Goal: Task Accomplishment & Management: Complete application form

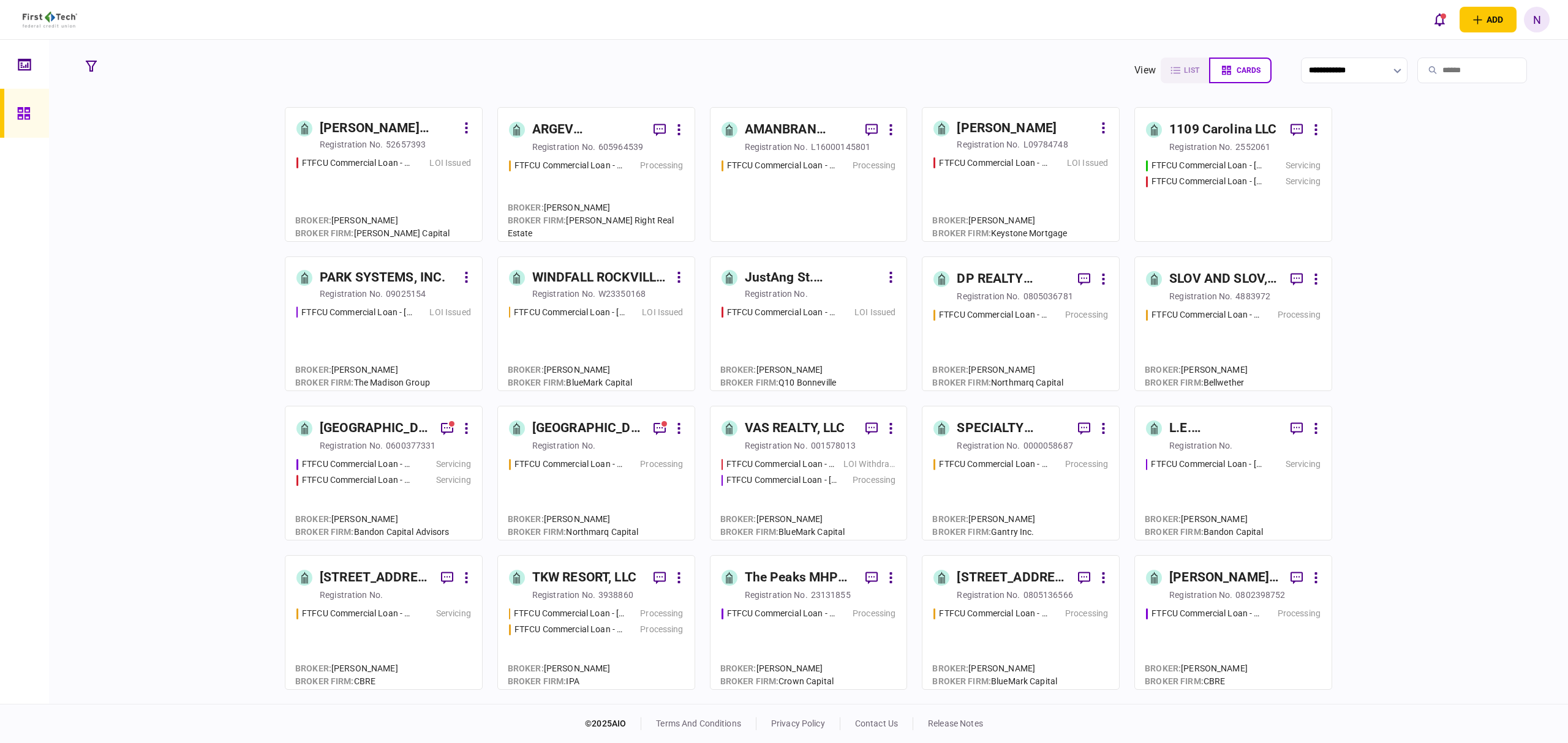
click at [423, 306] on div "LOI Issued" at bounding box center [444, 312] width 52 height 12
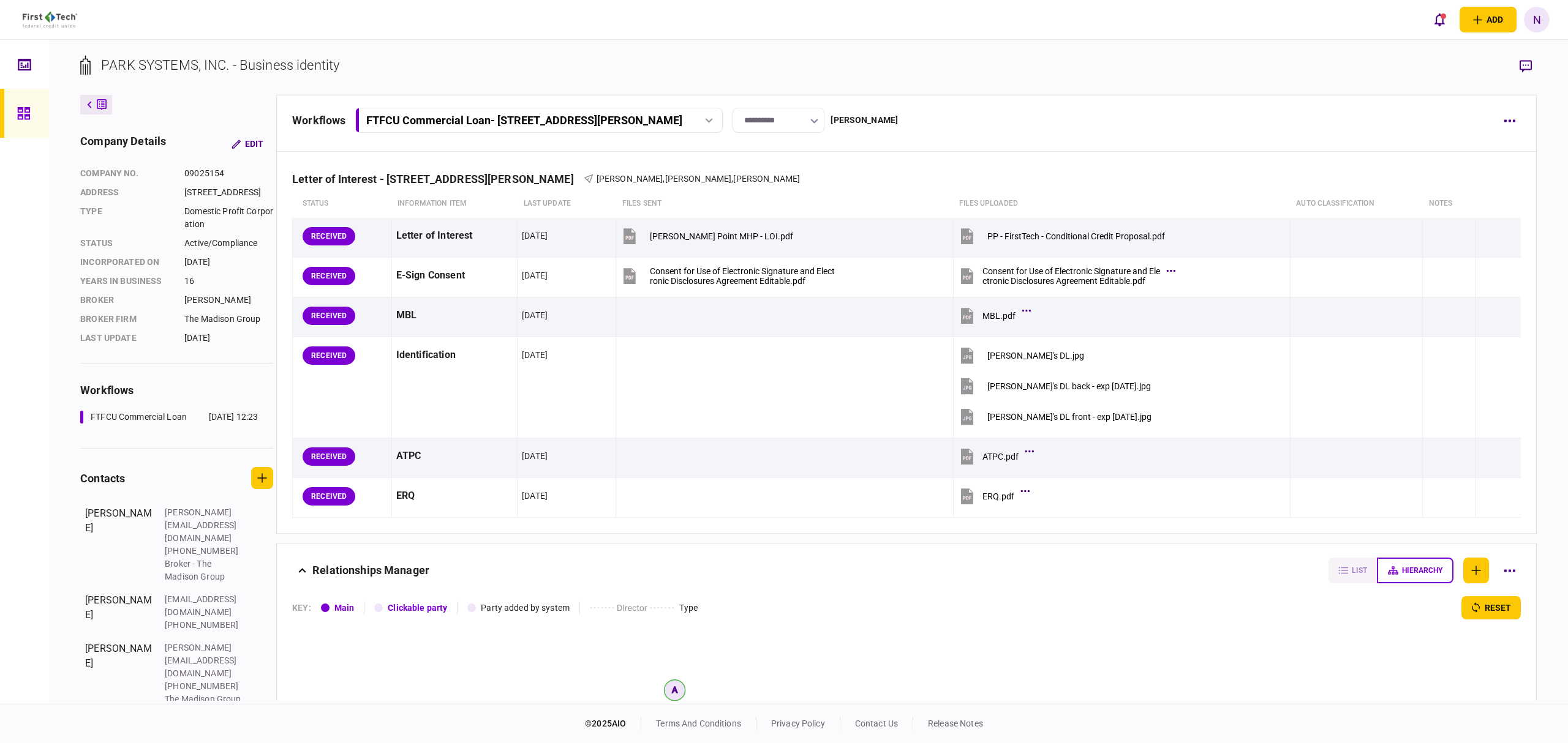
click at [27, 113] on icon at bounding box center [24, 113] width 13 height 14
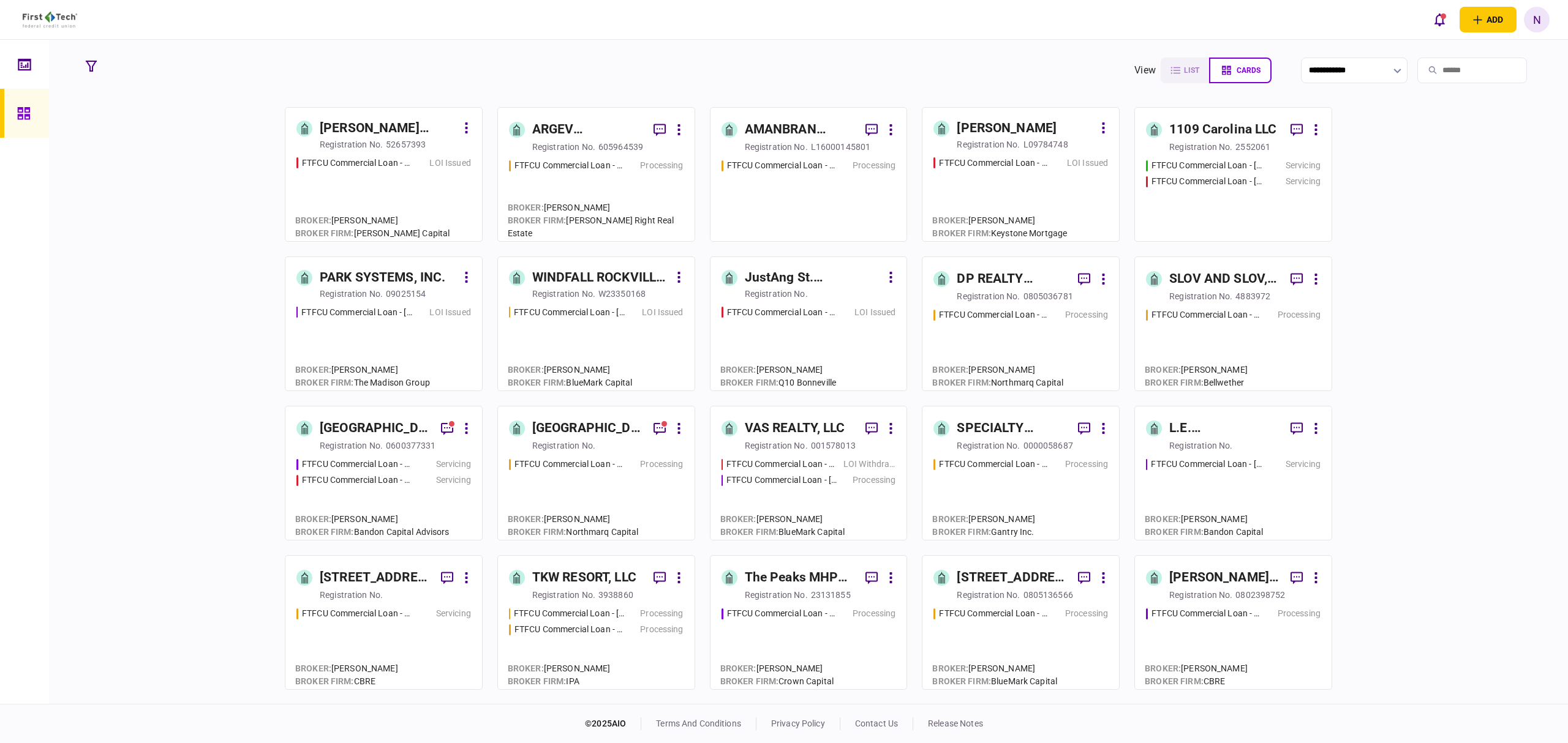
click at [638, 283] on div "WINDFALL ROCKVILLE LLC" at bounding box center [600, 278] width 137 height 20
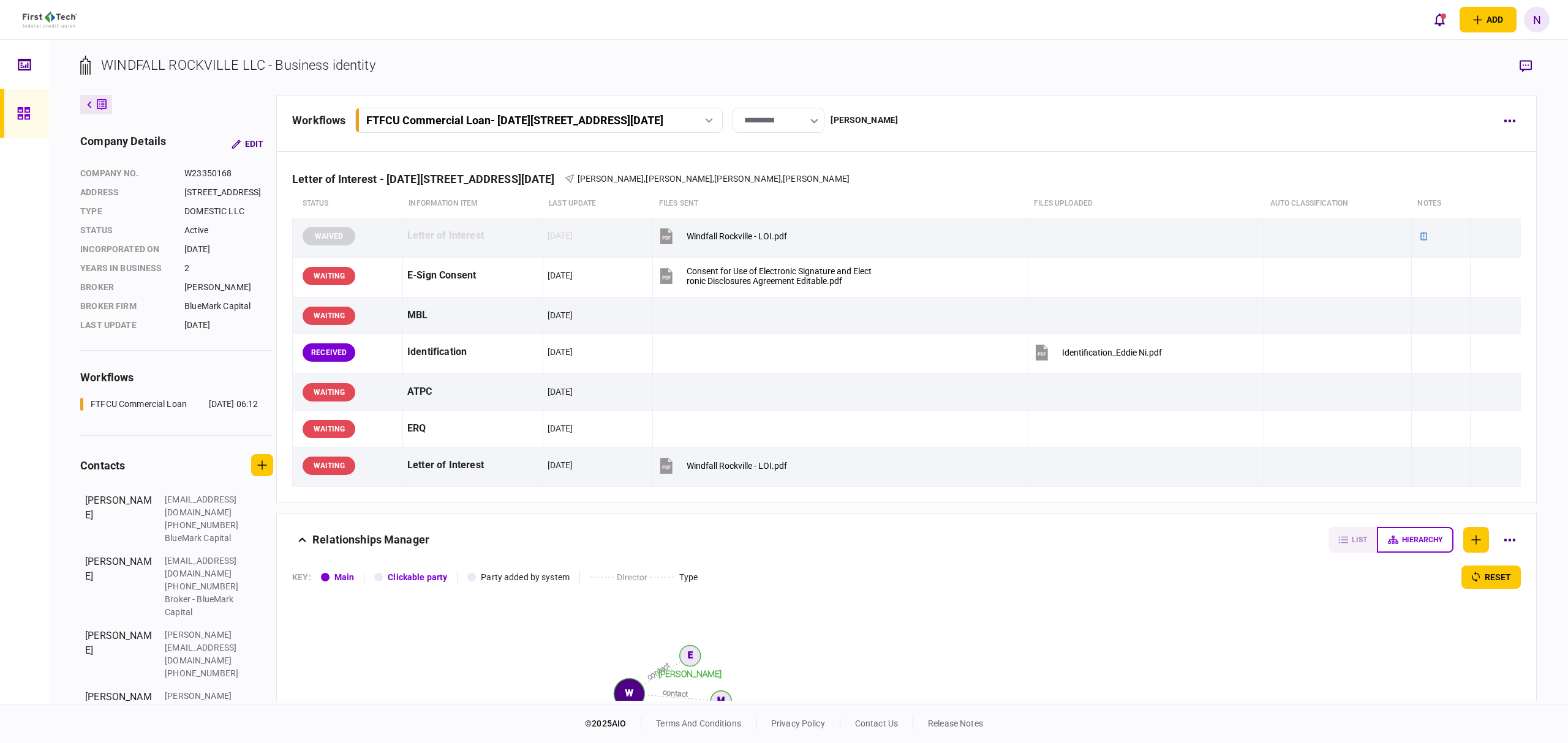
click at [21, 128] on div at bounding box center [27, 113] width 20 height 49
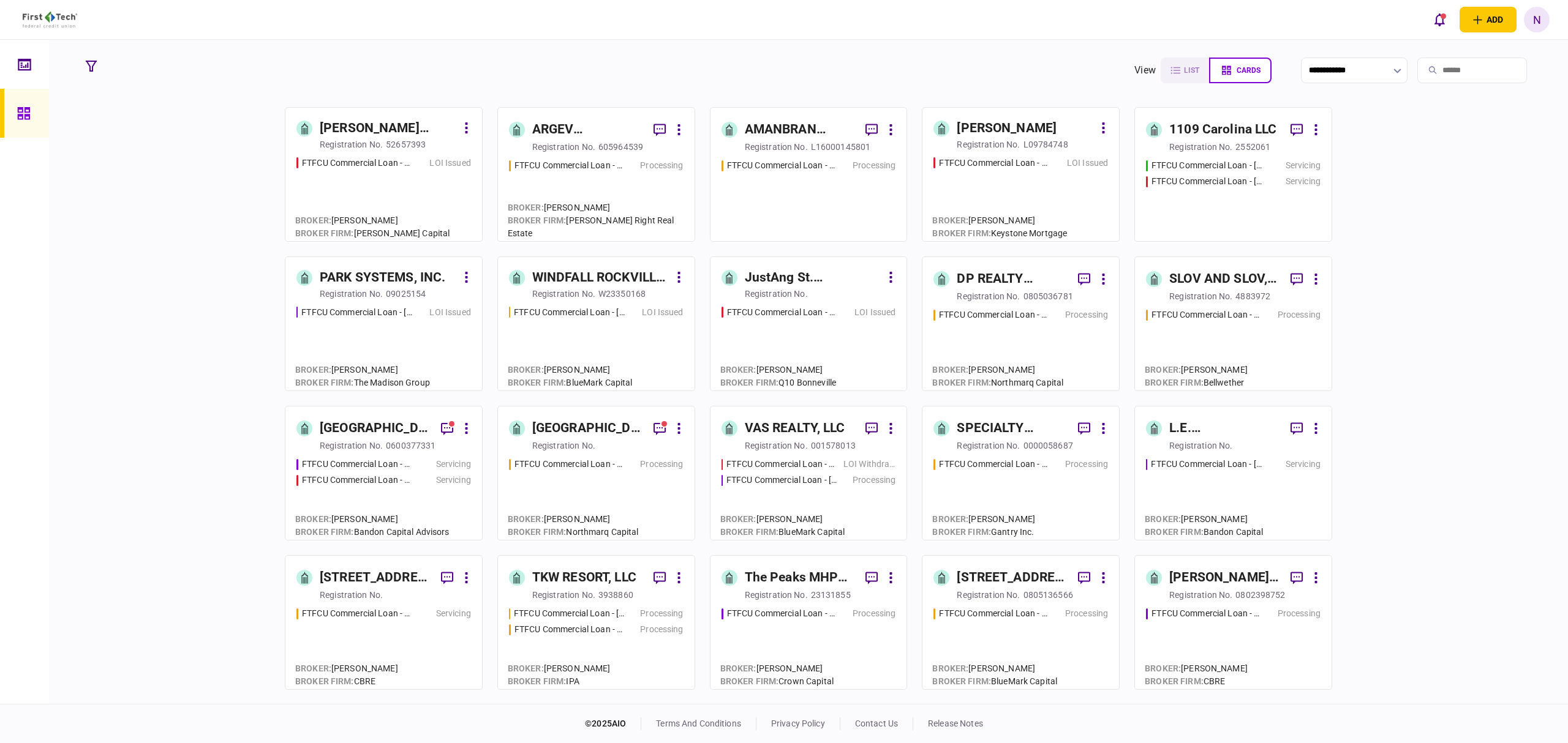
click at [369, 284] on div "PARK SYSTEMS, INC." at bounding box center [382, 278] width 125 height 20
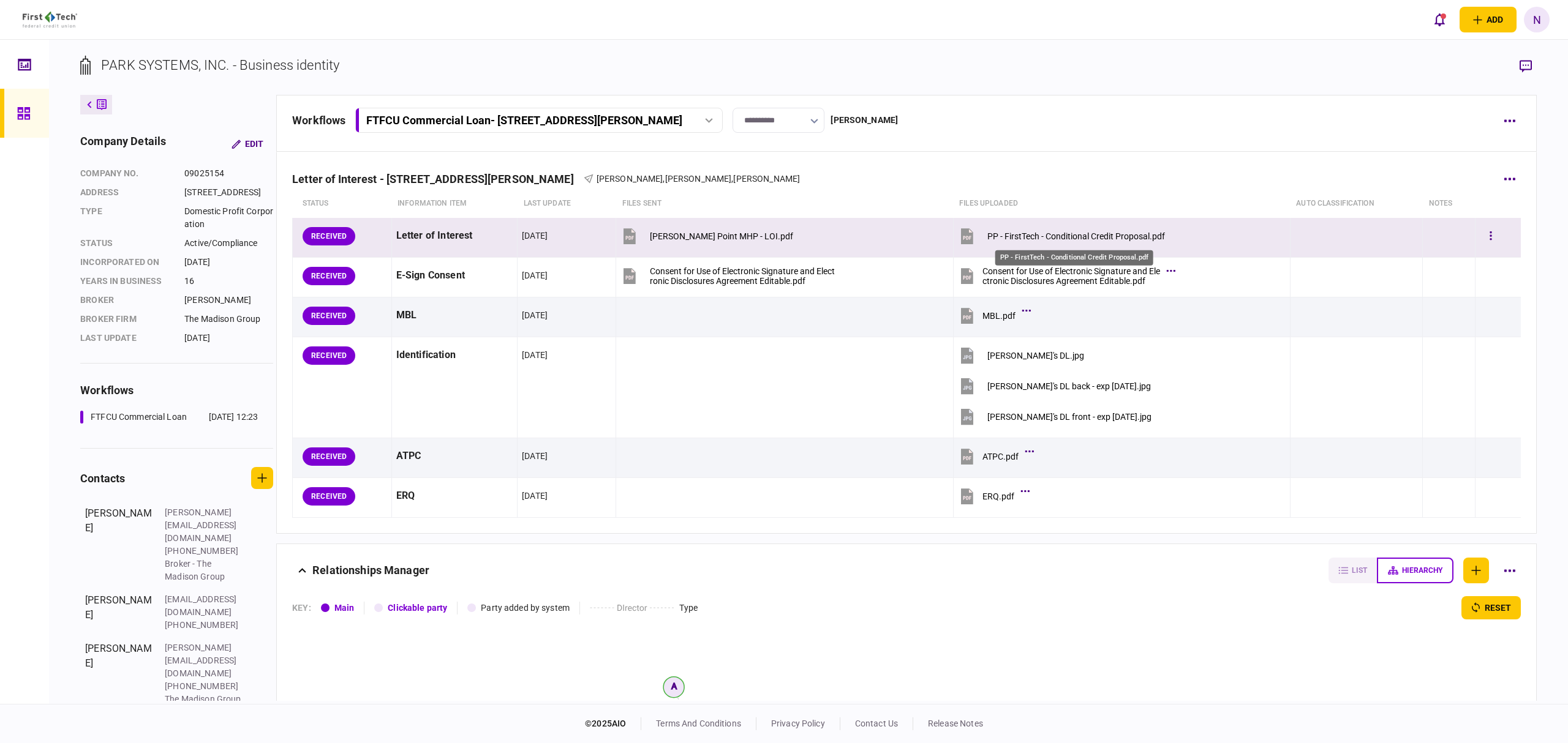
click at [1044, 236] on div "PP - FirstTech - Conditional Credit Proposal.pdf" at bounding box center [1076, 237] width 178 height 10
click at [1486, 236] on button "button" at bounding box center [1491, 236] width 22 height 22
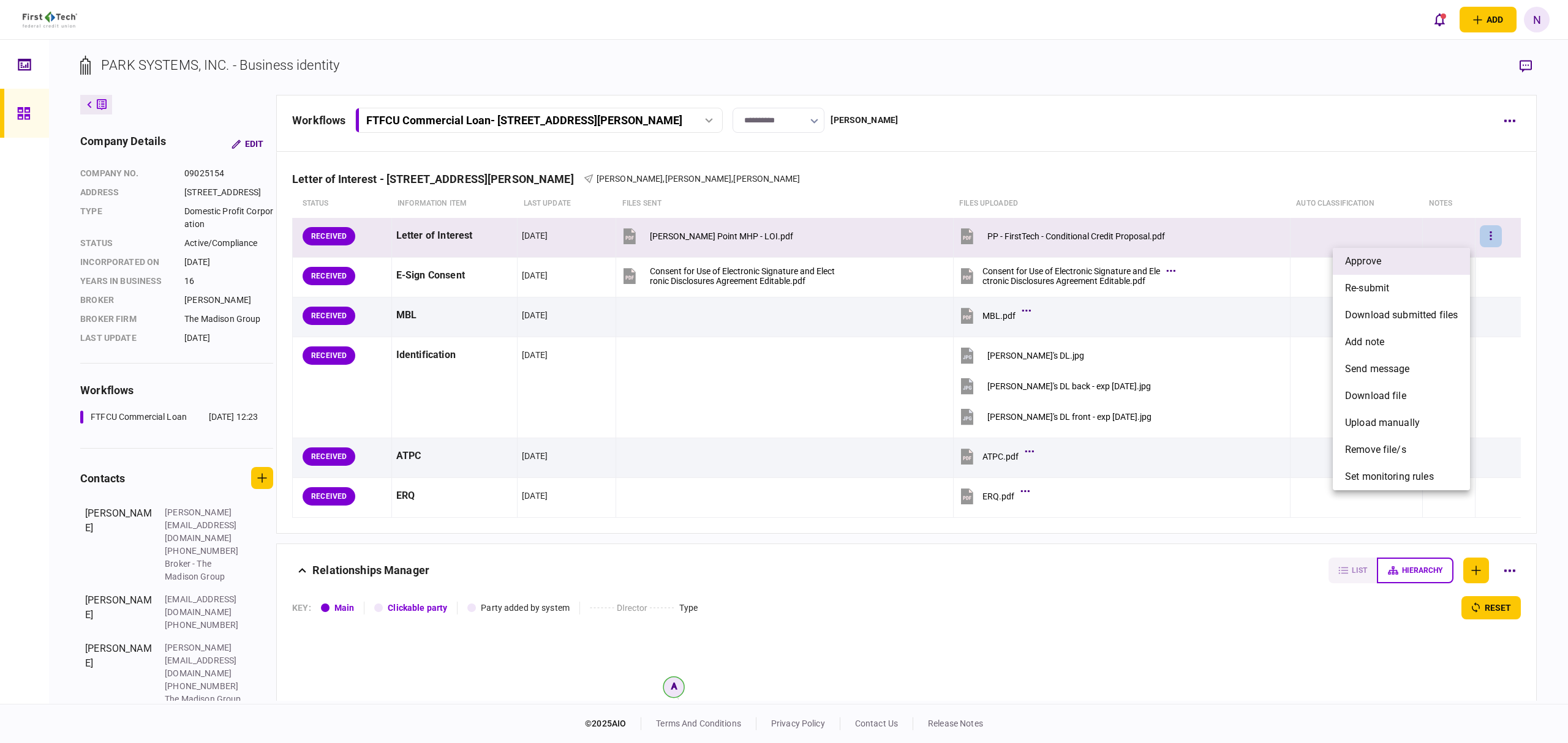
click at [1396, 267] on li "approve" at bounding box center [1401, 262] width 137 height 27
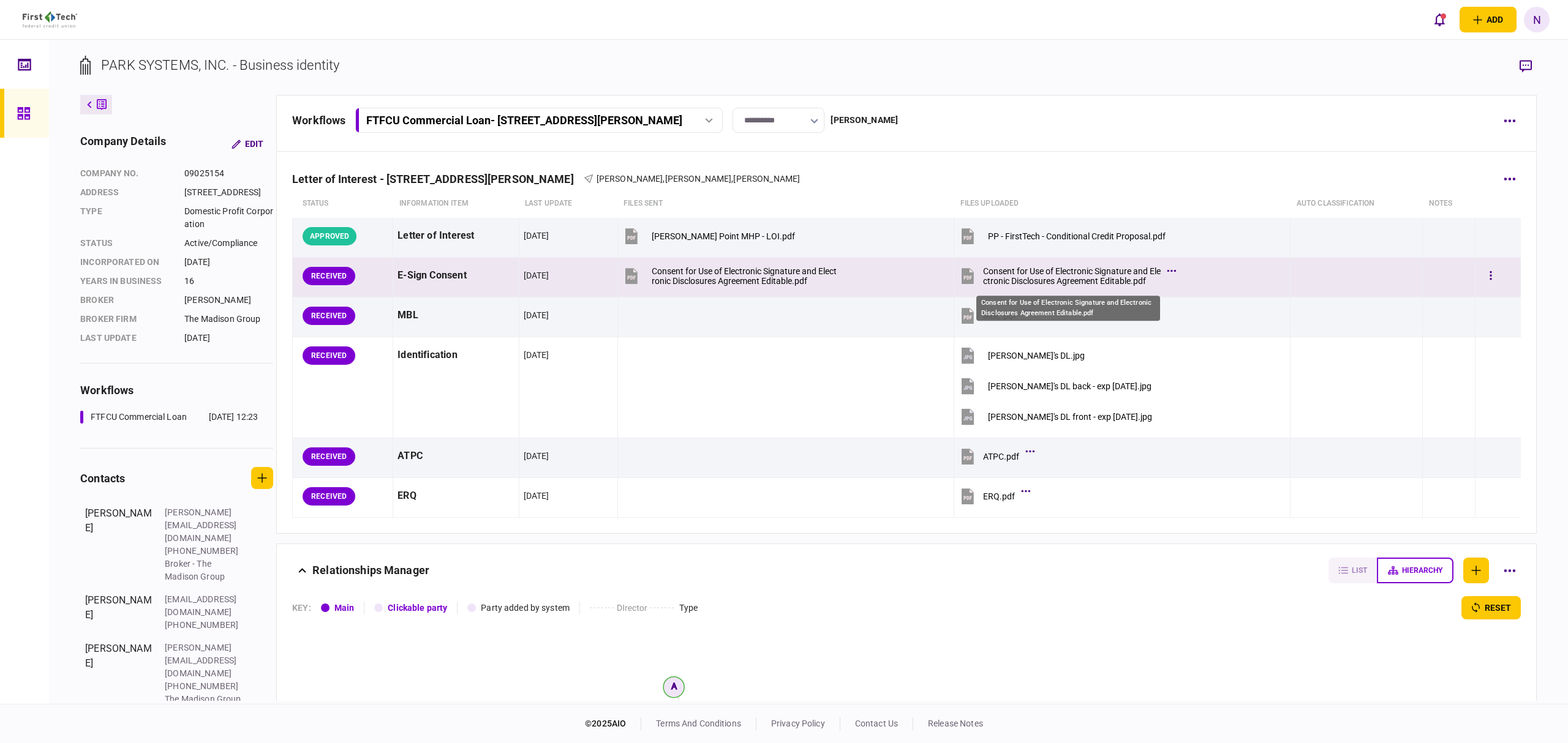
click at [1081, 276] on div "Consent for Use of Electronic Signature and Electronic Disclosures Agreement Ed…" at bounding box center [1072, 276] width 178 height 20
click at [1492, 275] on div at bounding box center [1498, 276] width 37 height 27
click at [1490, 273] on icon "button" at bounding box center [1491, 276] width 2 height 8
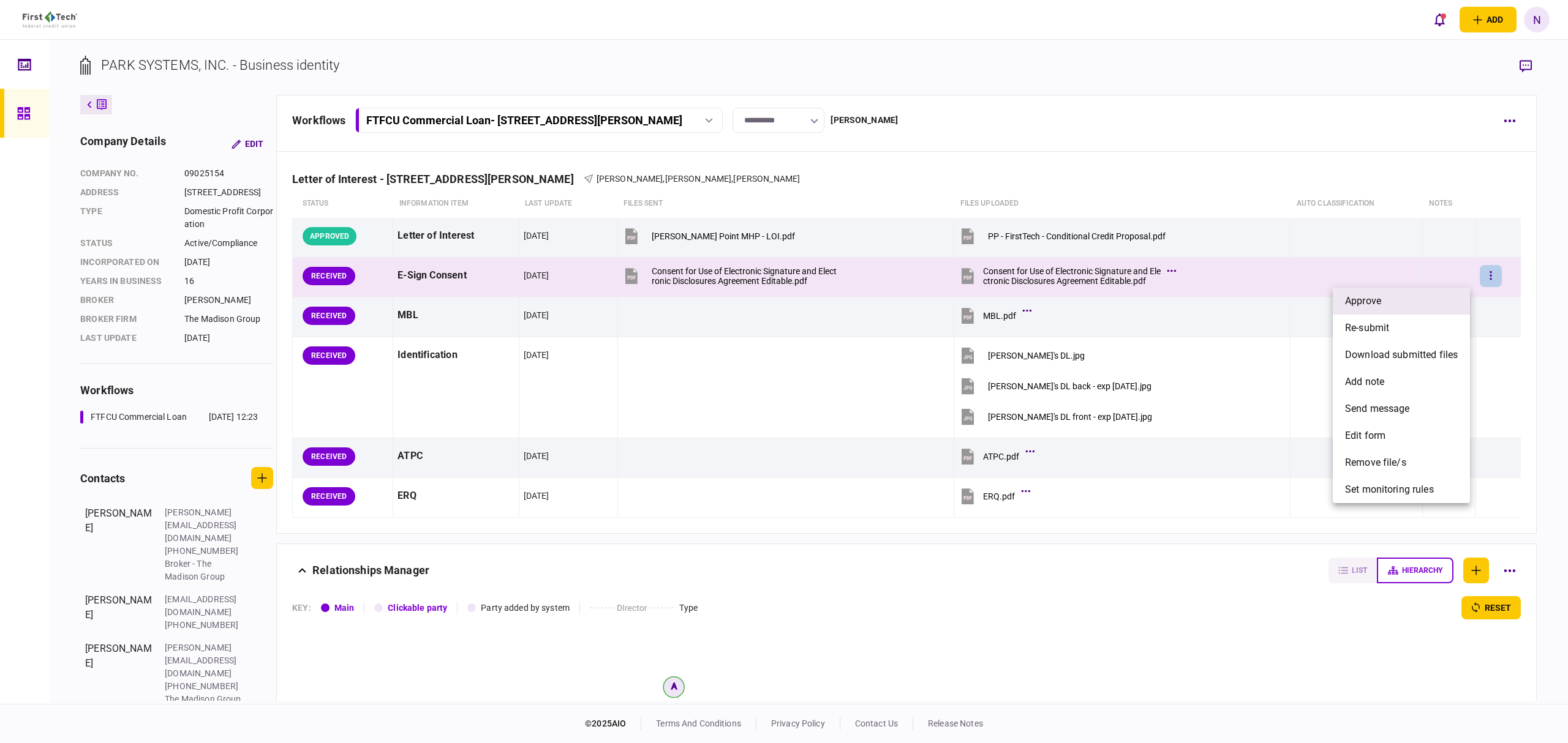
click at [1404, 305] on li "approve" at bounding box center [1401, 301] width 137 height 27
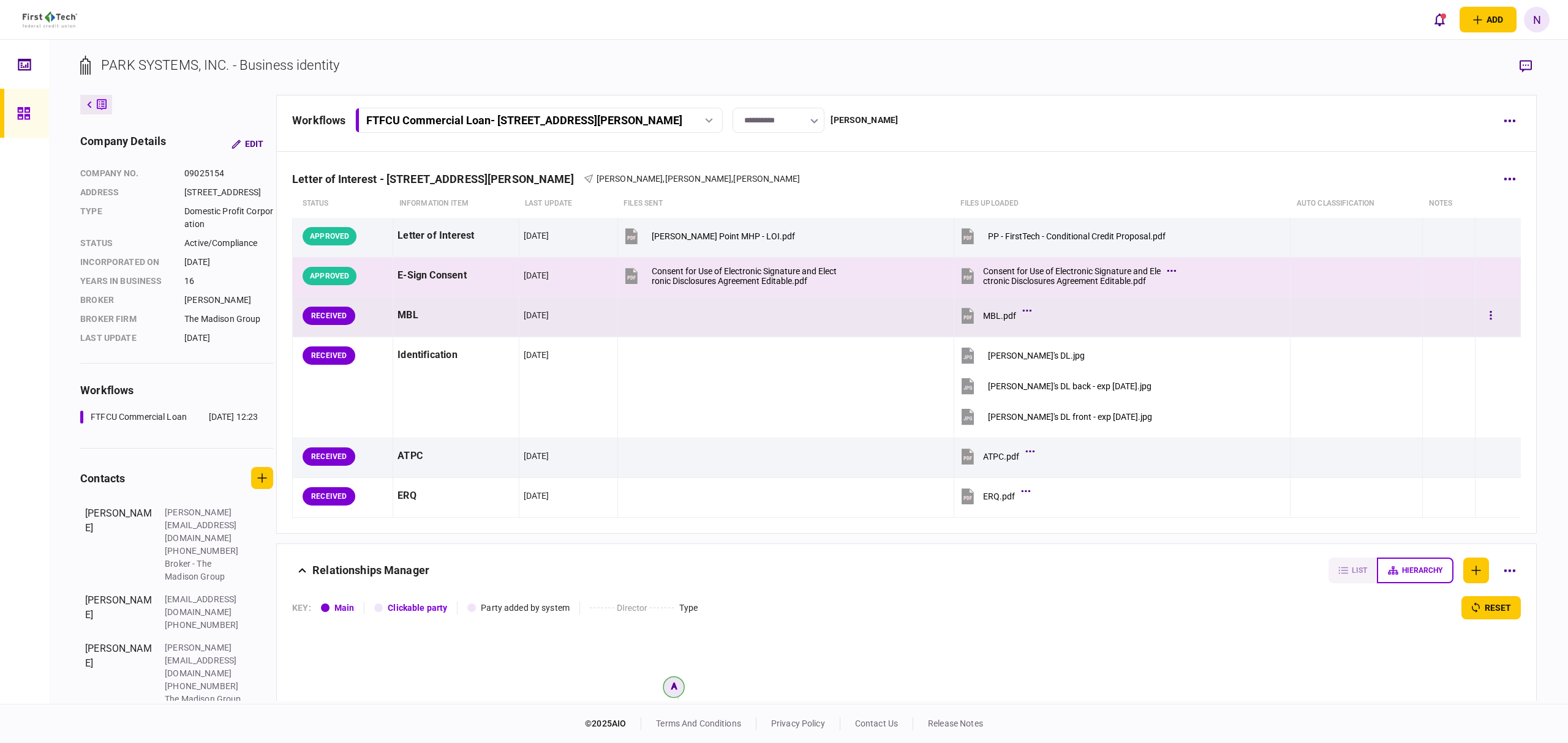
click at [1001, 314] on div "MBL.pdf" at bounding box center [1000, 316] width 33 height 10
drag, startPoint x: 1496, startPoint y: 310, endPoint x: 1470, endPoint y: 317, distance: 26.9
click at [1496, 310] on div at bounding box center [1498, 315] width 37 height 27
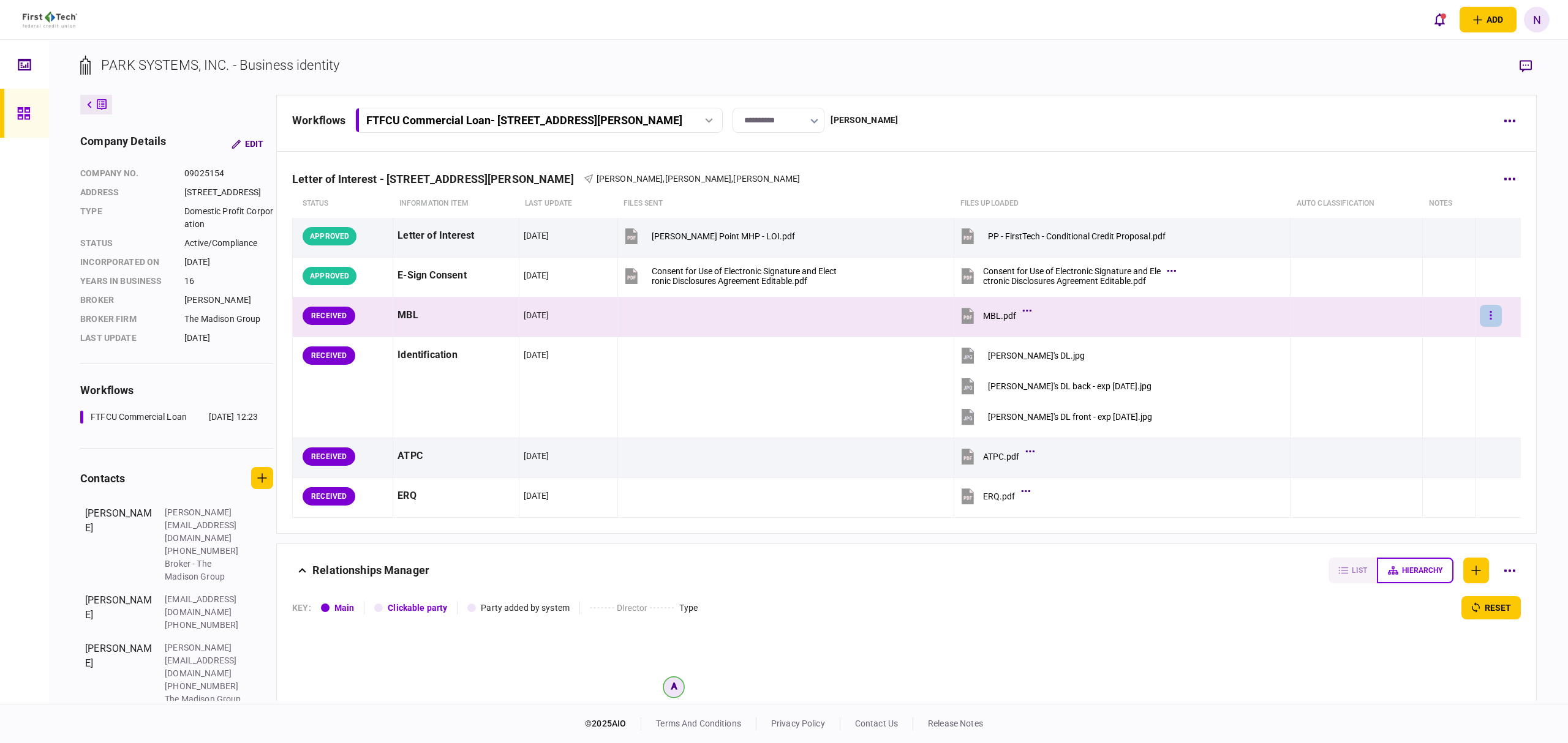
click at [1480, 317] on button "button" at bounding box center [1491, 315] width 22 height 22
click at [1398, 335] on li "approve" at bounding box center [1401, 341] width 137 height 27
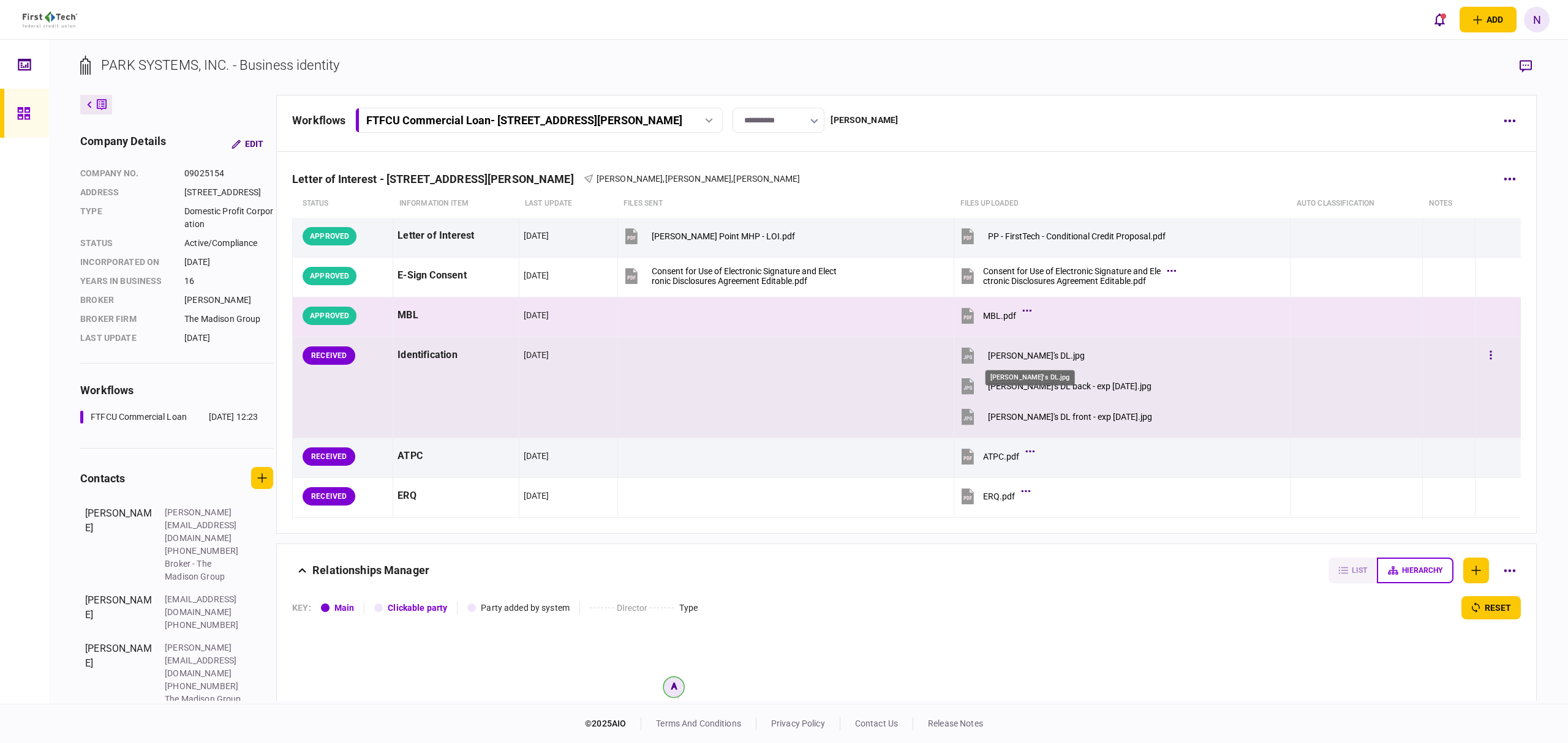
drag, startPoint x: 1023, startPoint y: 358, endPoint x: 1030, endPoint y: 355, distance: 7.6
click at [1023, 358] on div "[PERSON_NAME]'s DL.jpg" at bounding box center [1036, 356] width 97 height 10
drag, startPoint x: 1065, startPoint y: 384, endPoint x: 1005, endPoint y: 379, distance: 60.2
click at [1065, 384] on div "[PERSON_NAME]'s DL back - exp [DATE].jpg" at bounding box center [1069, 386] width 164 height 10
drag, startPoint x: 1052, startPoint y: 420, endPoint x: 1099, endPoint y: 417, distance: 47.1
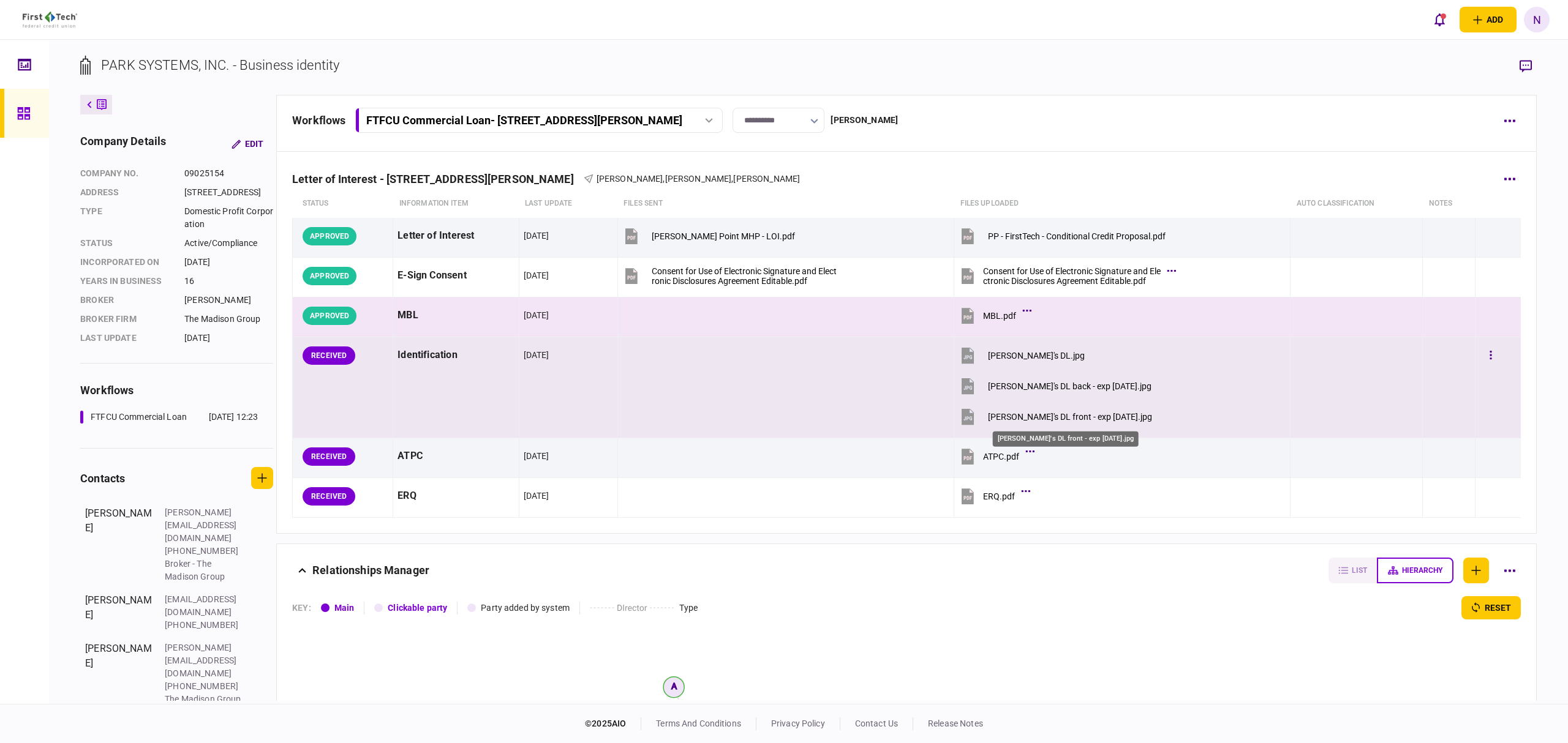
click at [1052, 420] on div "[PERSON_NAME]'s DL front - exp [DATE].jpg" at bounding box center [1070, 417] width 164 height 10
click at [1480, 358] on button "button" at bounding box center [1491, 355] width 22 height 22
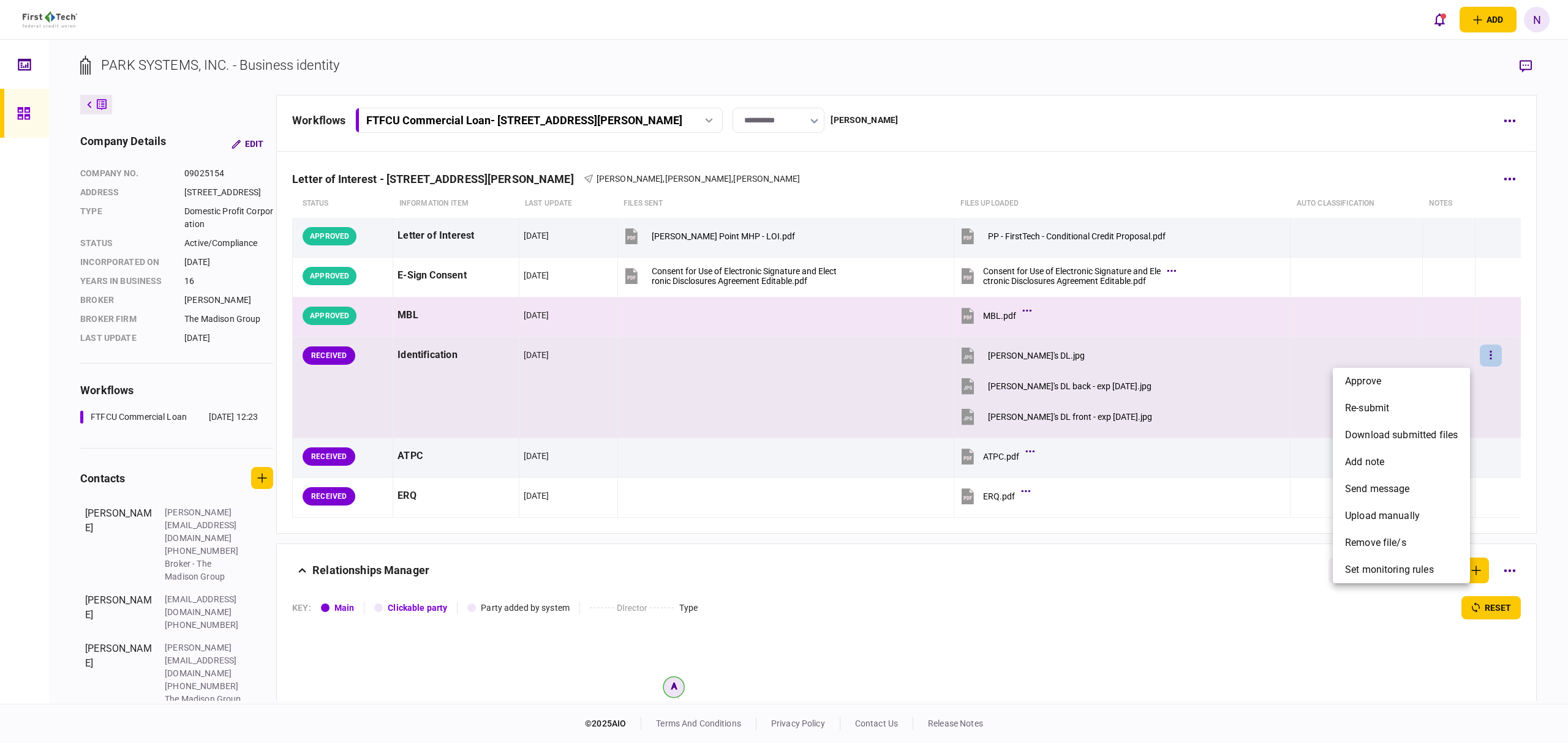
drag, startPoint x: 1401, startPoint y: 379, endPoint x: 1352, endPoint y: 382, distance: 49.1
click at [1401, 379] on li "approve" at bounding box center [1401, 381] width 137 height 27
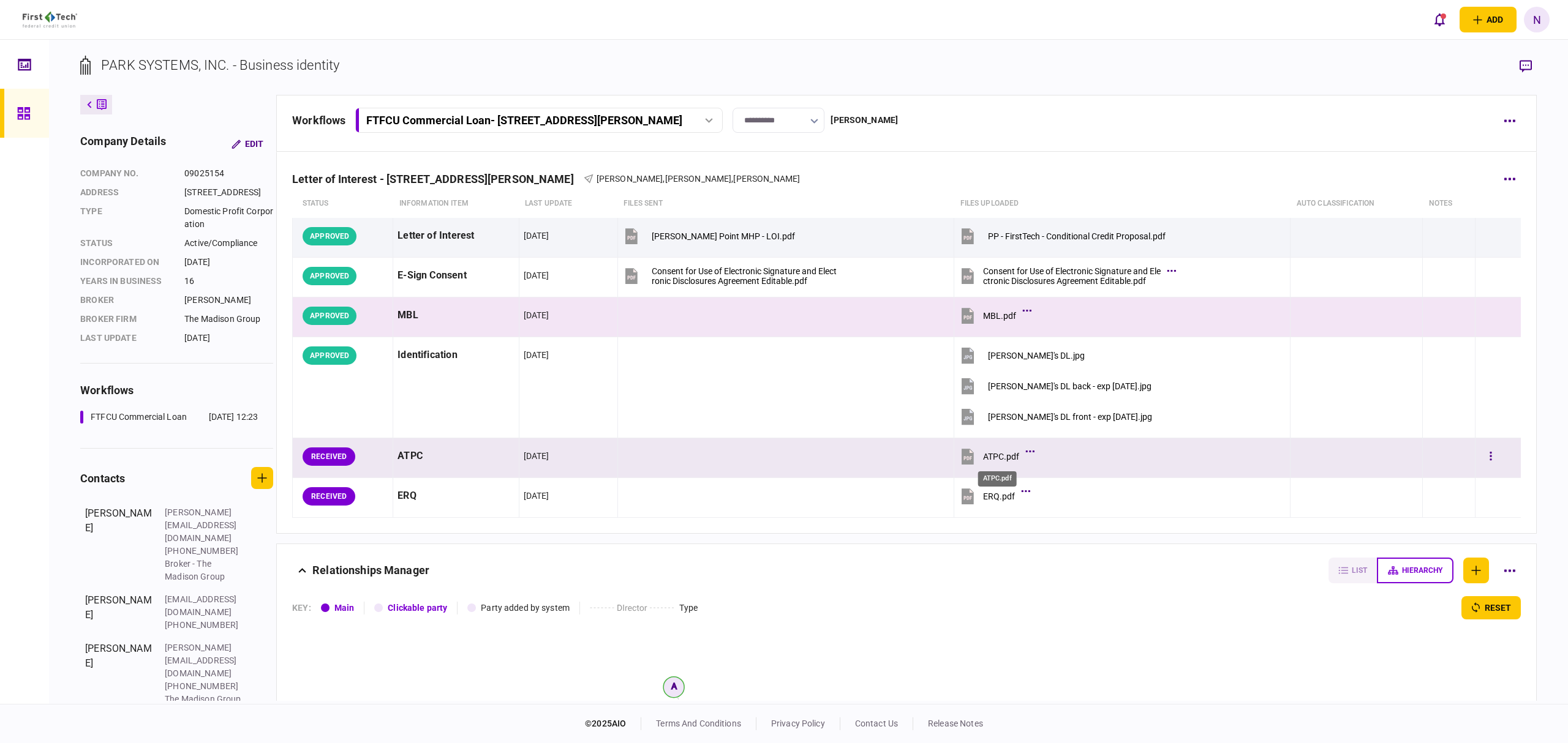
click at [1015, 462] on body "add business identity individual identity N N [PERSON_NAME] [PERSON_NAME][DOMAI…" at bounding box center [784, 371] width 1568 height 743
click at [983, 458] on div "ATPC.pdf" at bounding box center [1002, 457] width 37 height 10
click at [1490, 461] on icon "button" at bounding box center [1491, 456] width 2 height 8
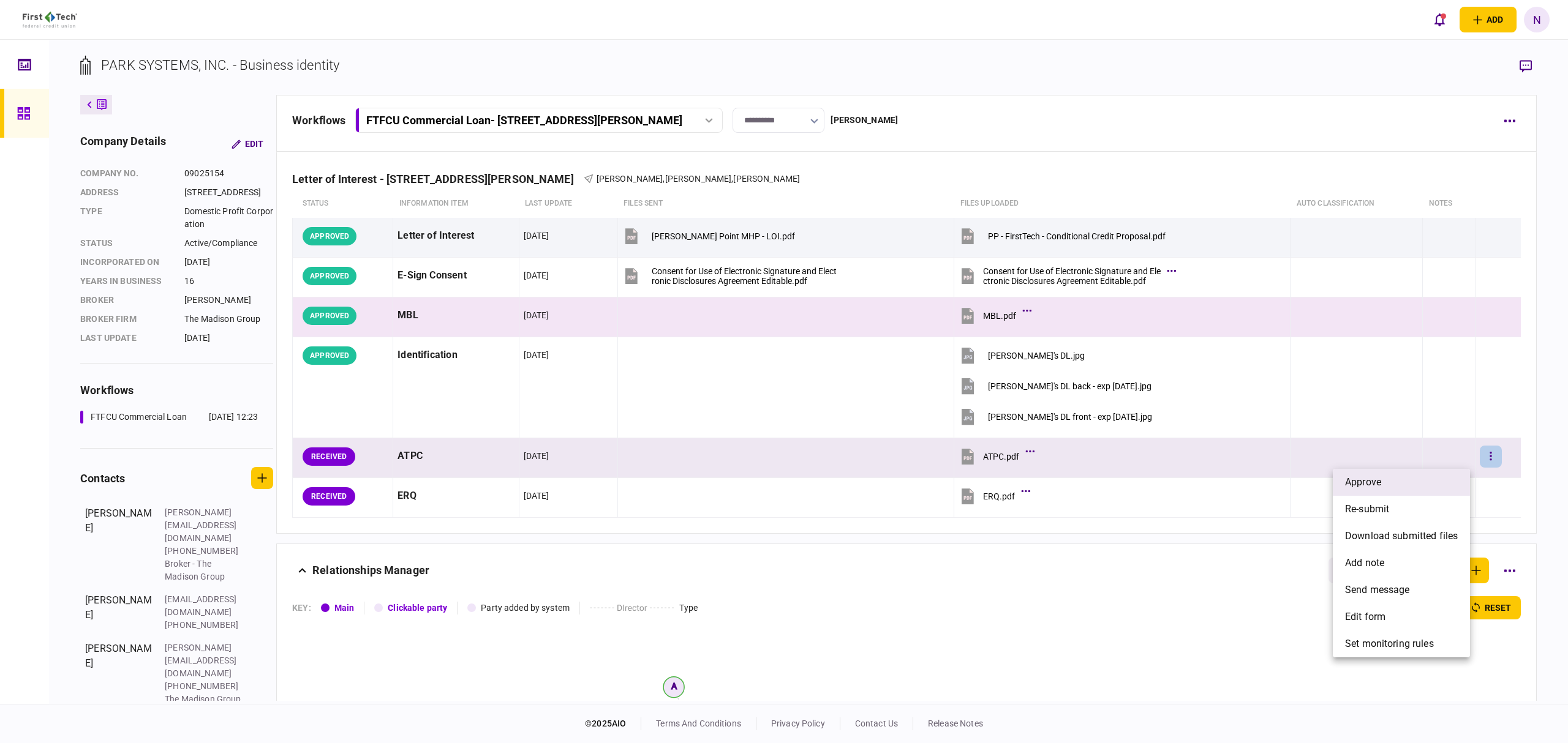
click at [1399, 478] on li "approve" at bounding box center [1401, 482] width 137 height 27
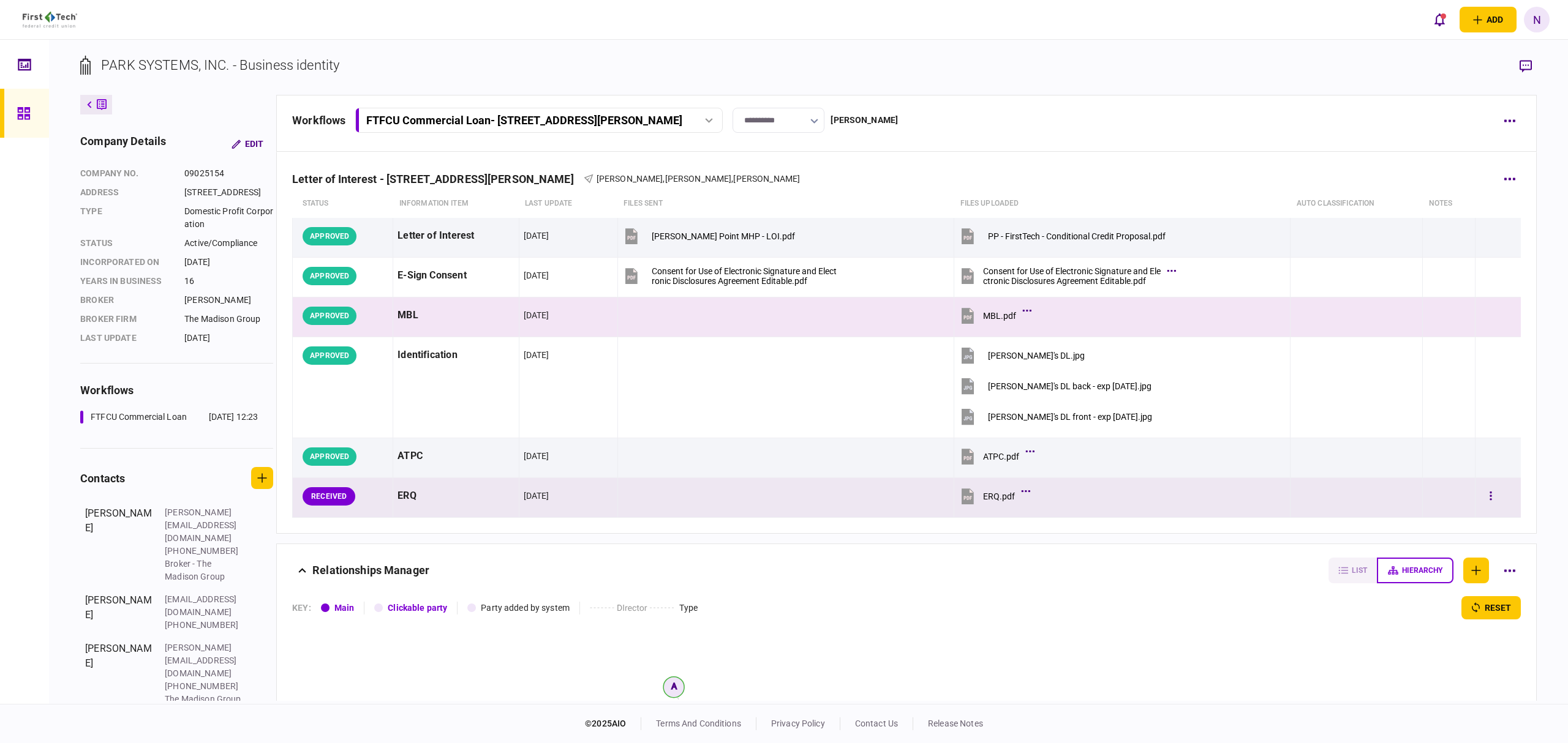
click at [988, 496] on div "ERQ.pdf" at bounding box center [999, 496] width 32 height 10
click at [1489, 497] on icon "button" at bounding box center [1490, 496] width 2 height 12
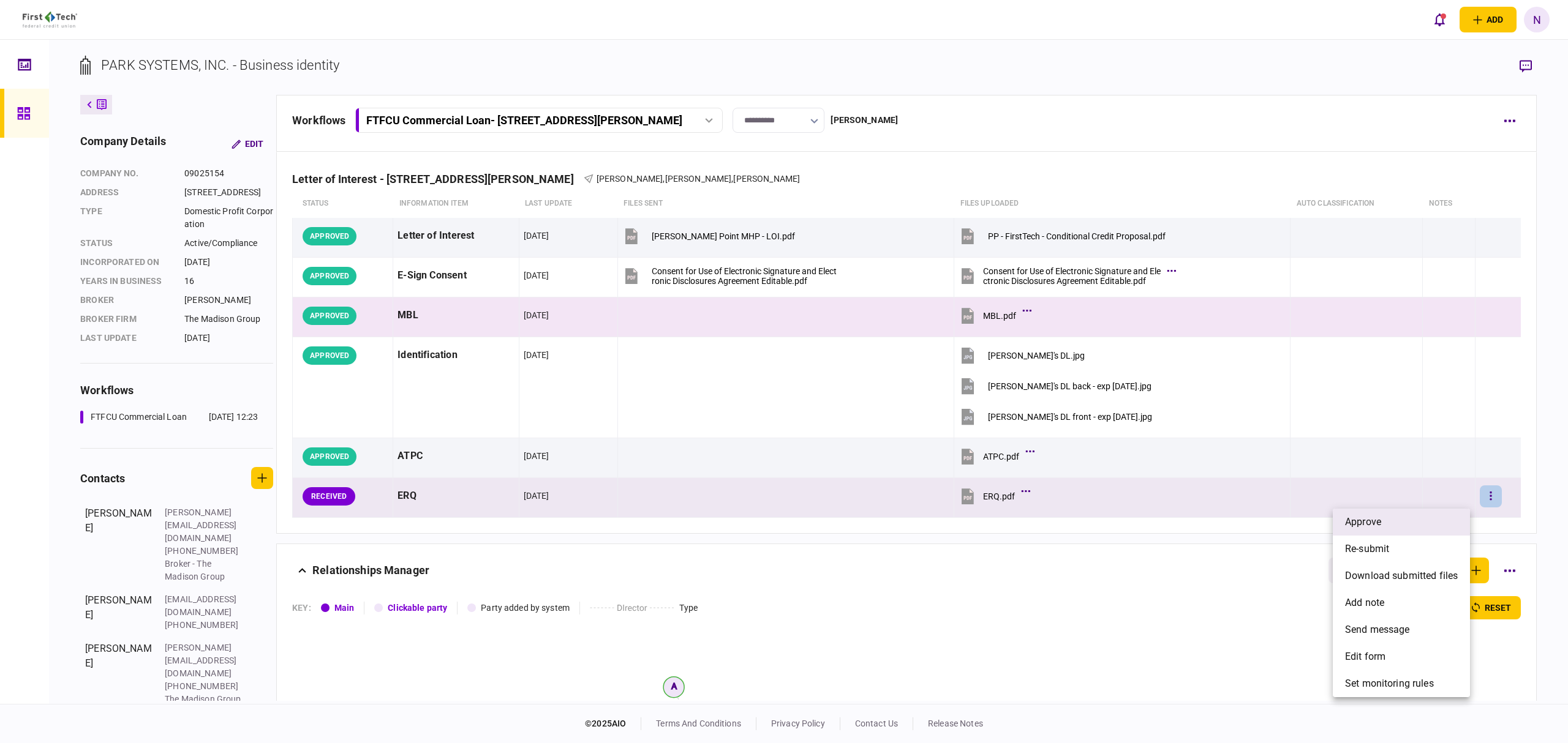
click at [1363, 516] on span "approve" at bounding box center [1363, 522] width 37 height 15
